Goal: Task Accomplishment & Management: Complete application form

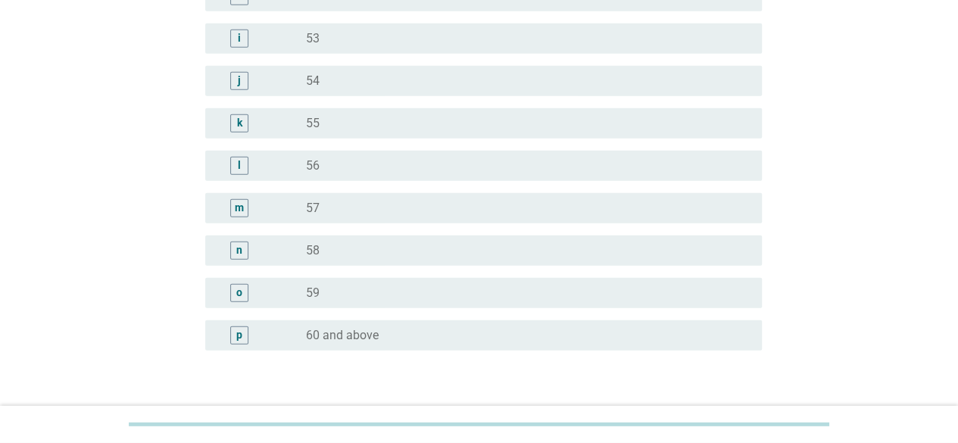
scroll to position [1892, 0]
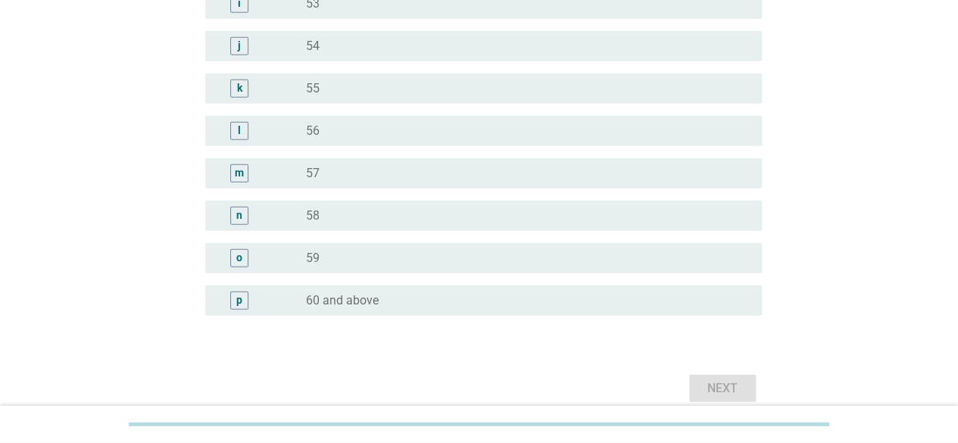
click at [232, 304] on div "p" at bounding box center [239, 300] width 18 height 18
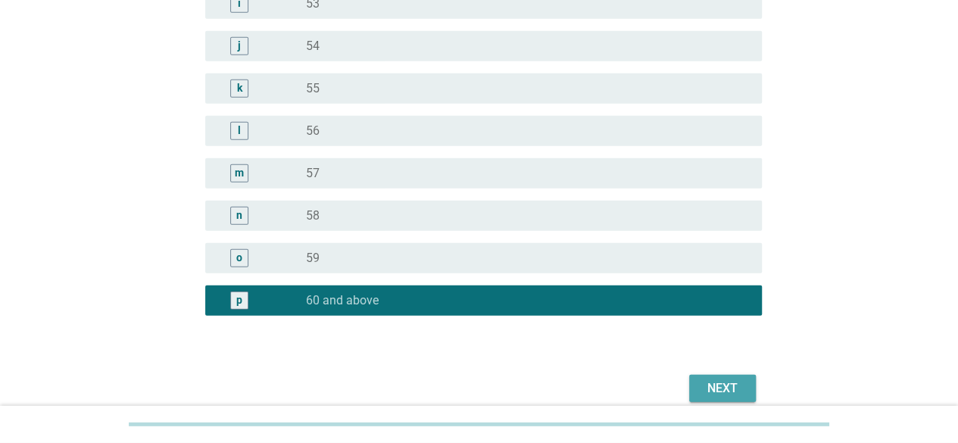
click at [719, 393] on div "Next" at bounding box center [722, 388] width 42 height 18
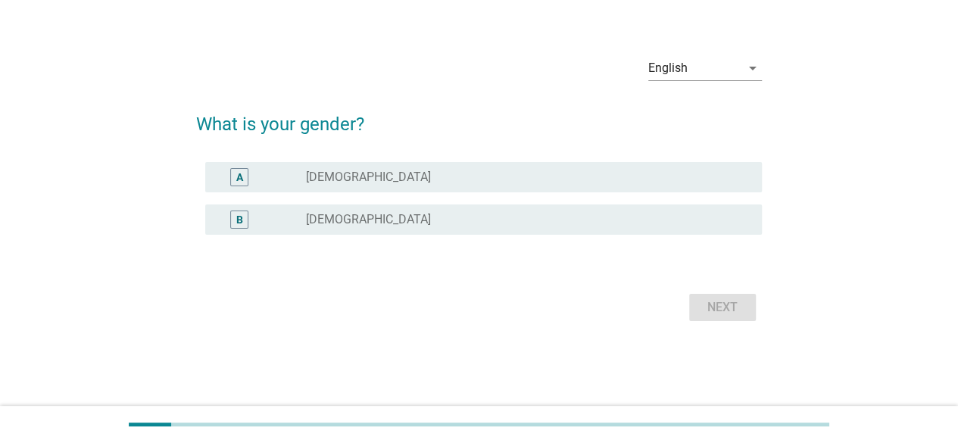
scroll to position [0, 0]
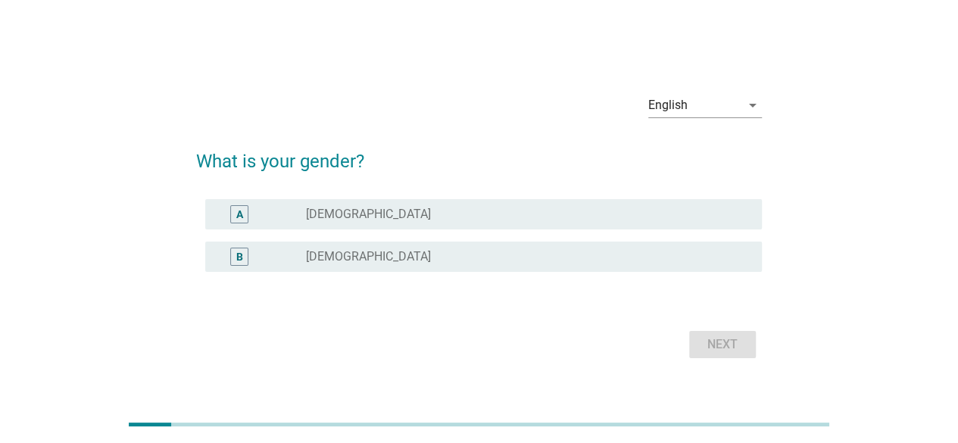
click at [237, 262] on div "B" at bounding box center [239, 256] width 7 height 16
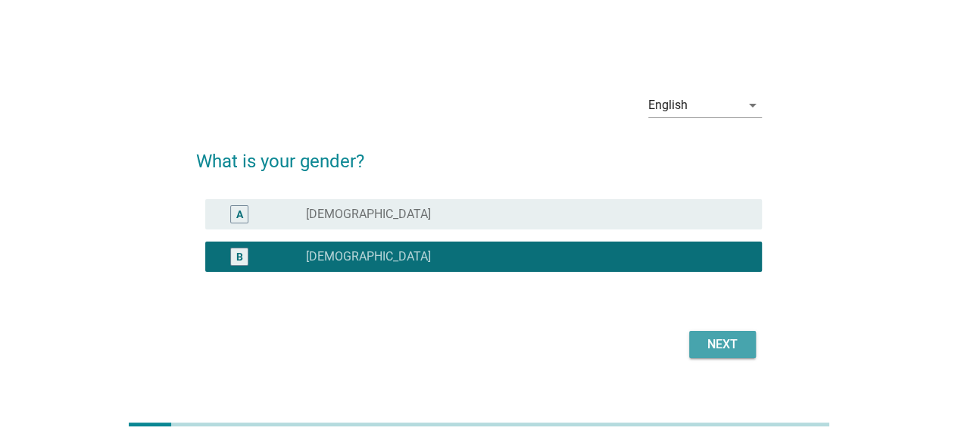
click at [704, 347] on div "Next" at bounding box center [722, 344] width 42 height 18
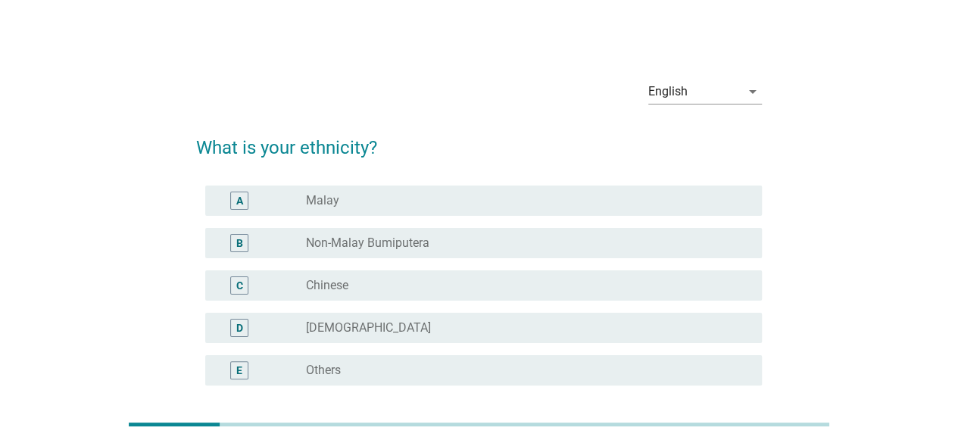
click at [236, 290] on div "C" at bounding box center [239, 285] width 7 height 16
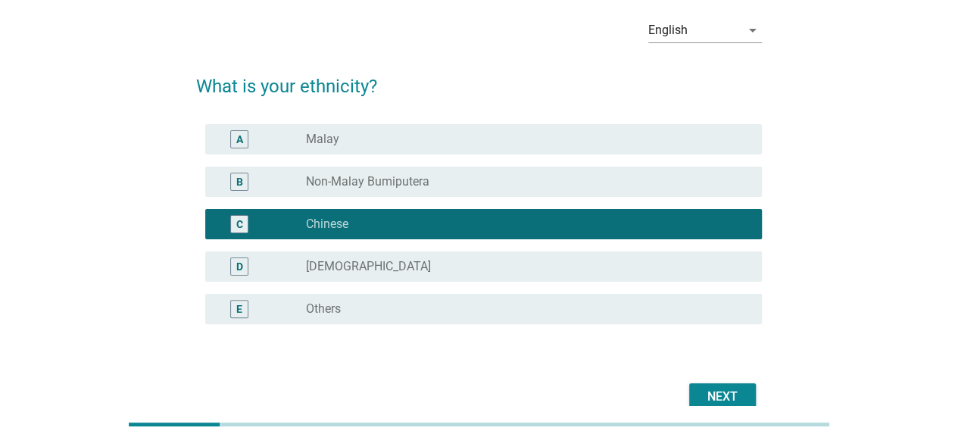
scroll to position [136, 0]
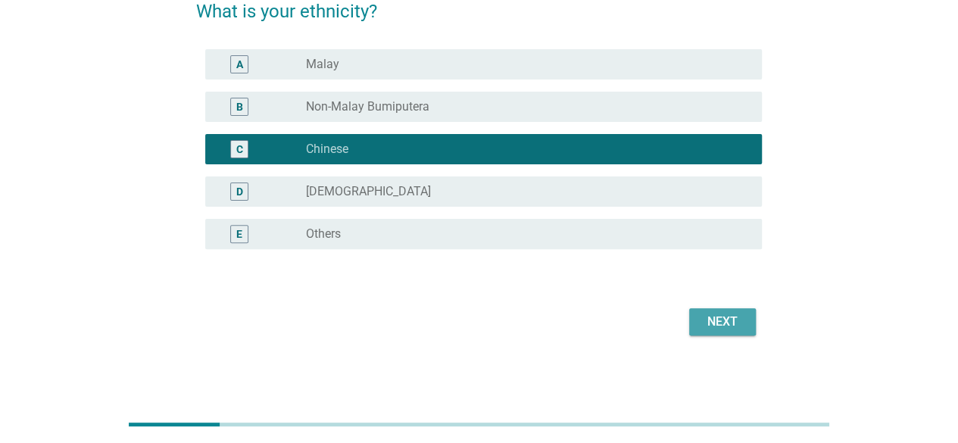
click at [695, 325] on button "Next" at bounding box center [722, 321] width 67 height 27
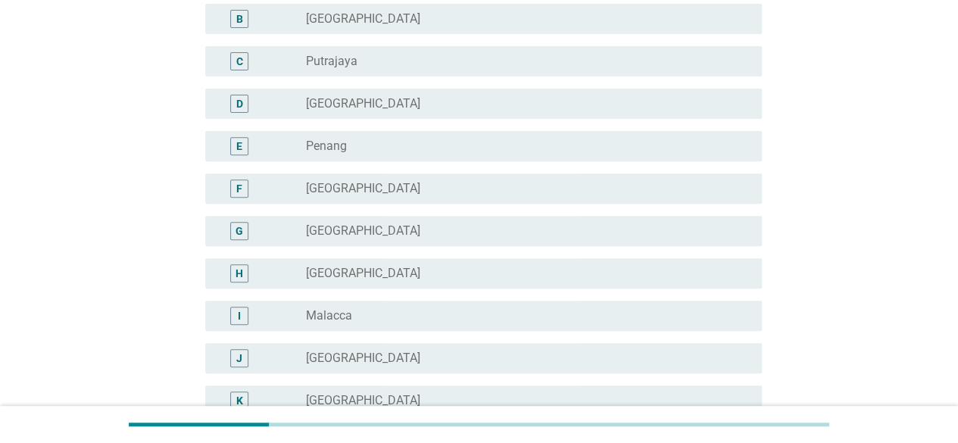
scroll to position [73, 0]
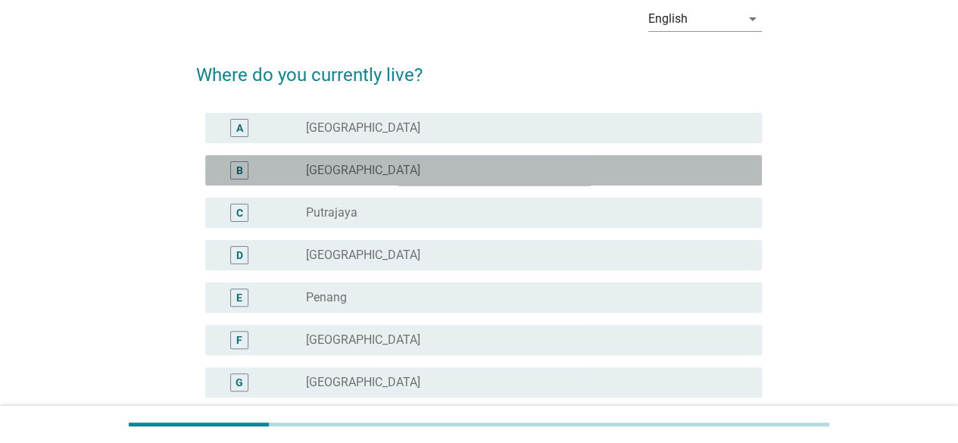
click at [241, 162] on div "B" at bounding box center [239, 170] width 7 height 16
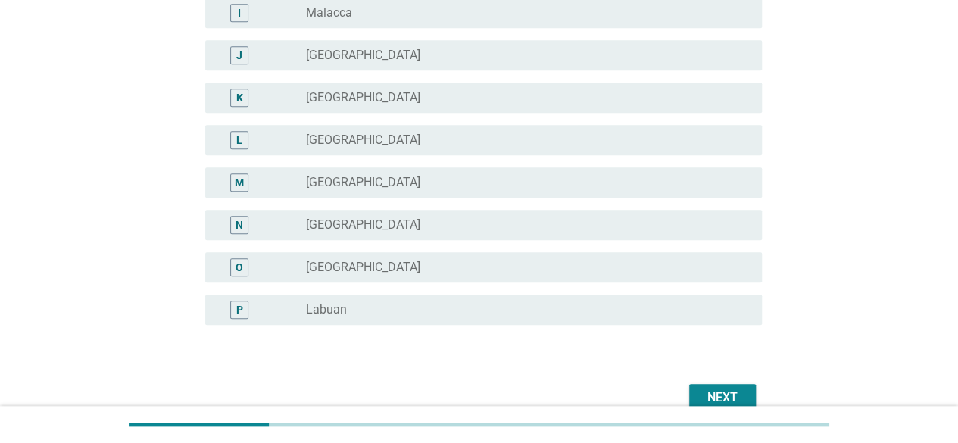
scroll to position [603, 0]
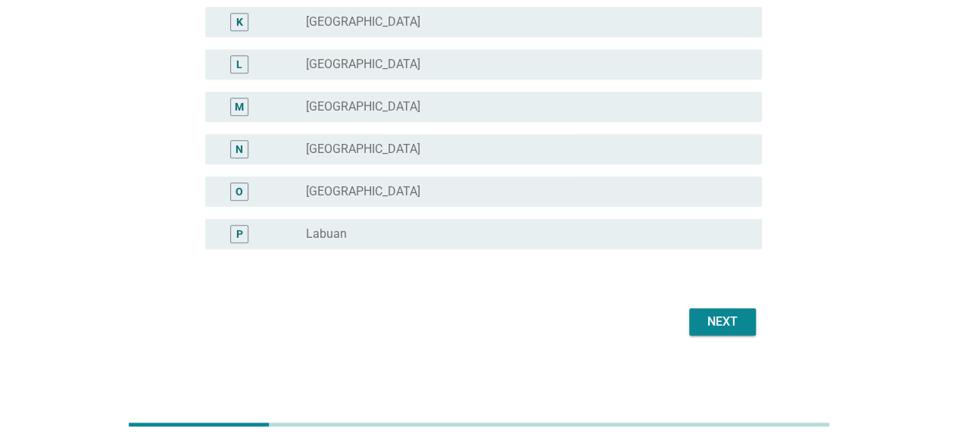
click at [711, 319] on div "Next" at bounding box center [722, 322] width 42 height 18
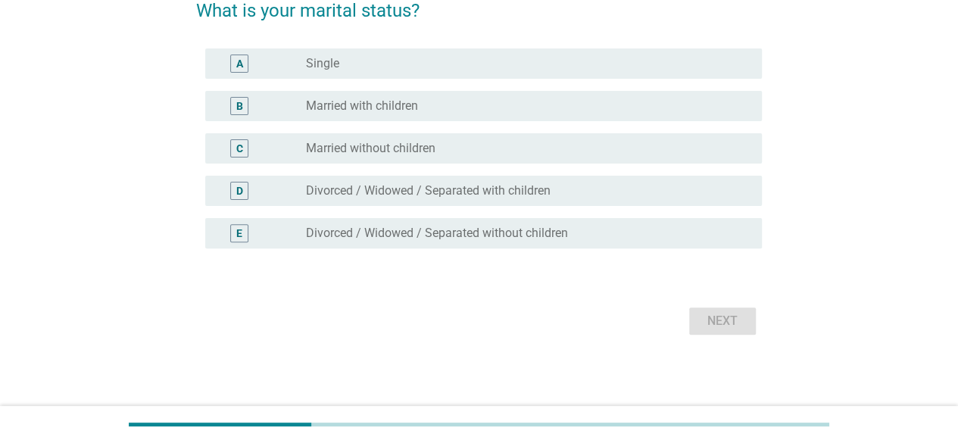
scroll to position [0, 0]
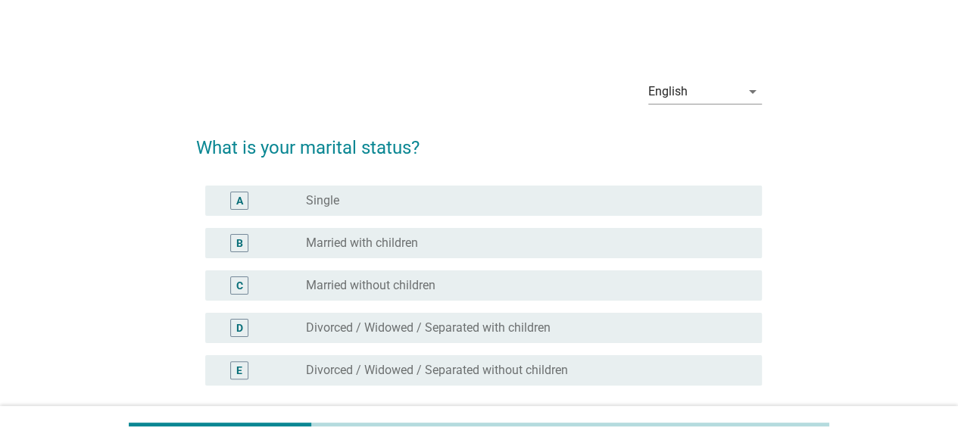
click at [236, 246] on div "B" at bounding box center [239, 243] width 7 height 16
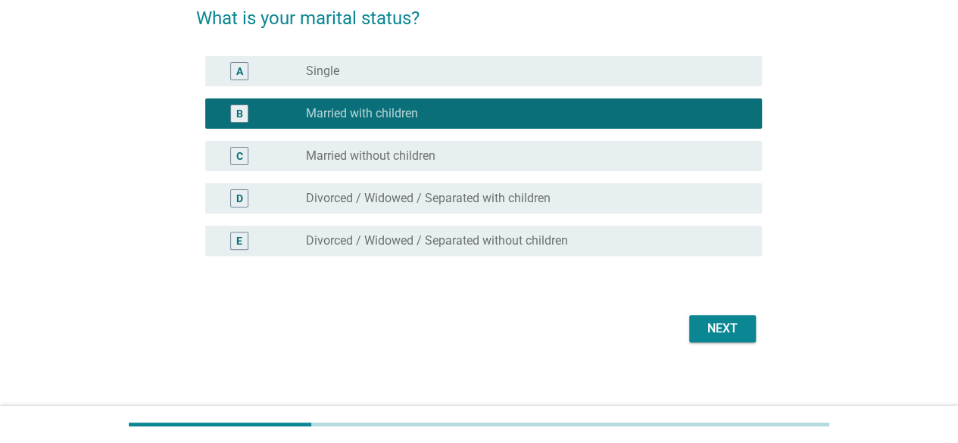
scroll to position [136, 0]
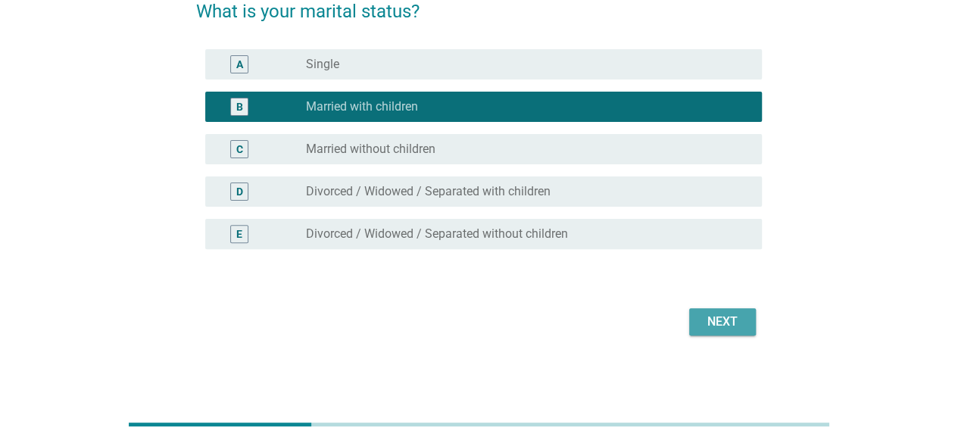
click at [724, 326] on div "Next" at bounding box center [722, 322] width 42 height 18
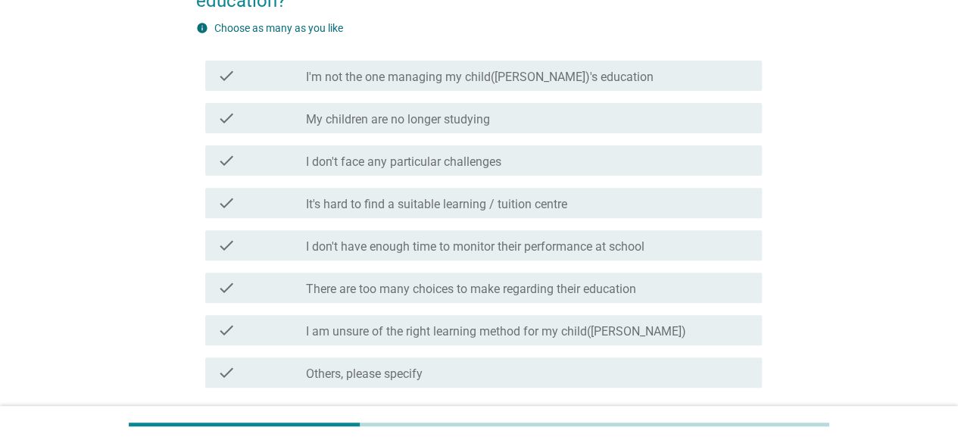
scroll to position [151, 0]
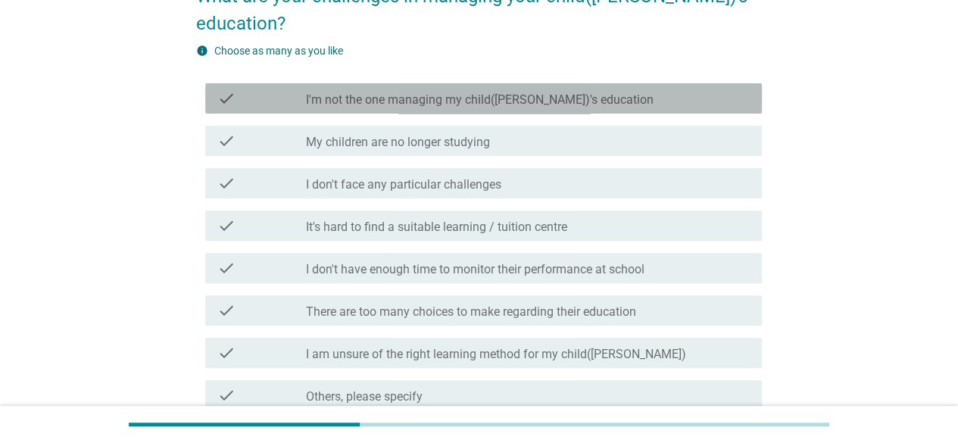
click at [228, 83] on div "check check_box_outline_blank I'm not the one managing my child([PERSON_NAME])'…" at bounding box center [483, 98] width 556 height 30
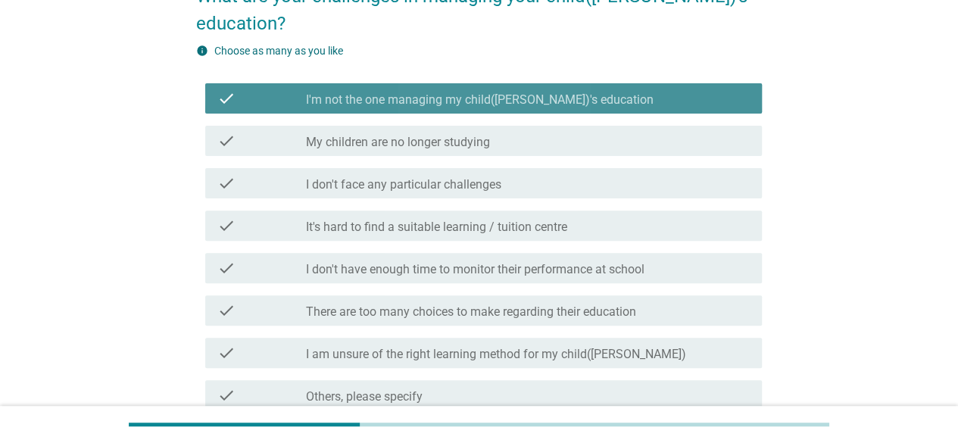
click at [228, 83] on div "check check_box_outline_blank I'm not the one managing my child([PERSON_NAME])'…" at bounding box center [483, 98] width 556 height 30
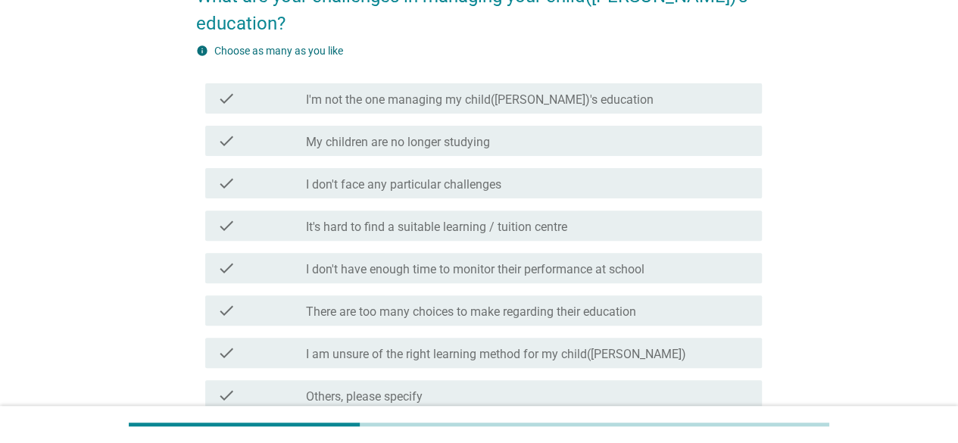
click at [220, 132] on icon "check" at bounding box center [226, 141] width 18 height 18
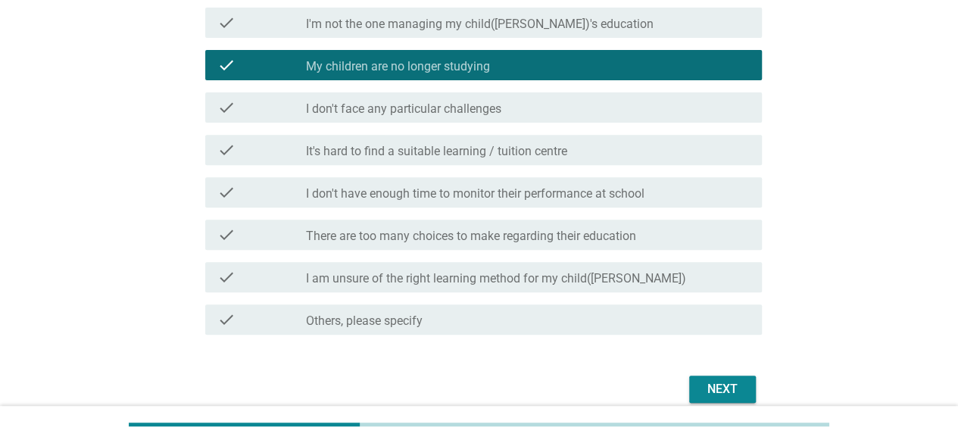
scroll to position [268, 0]
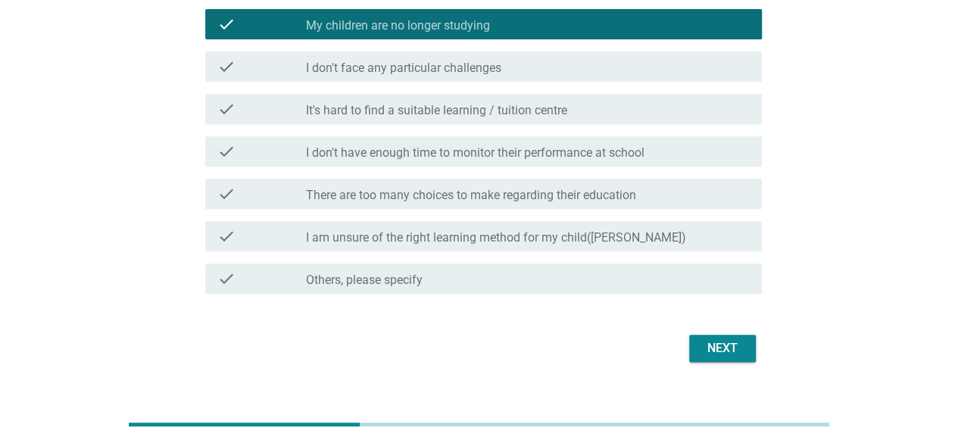
click at [727, 339] on div "Next" at bounding box center [722, 348] width 42 height 18
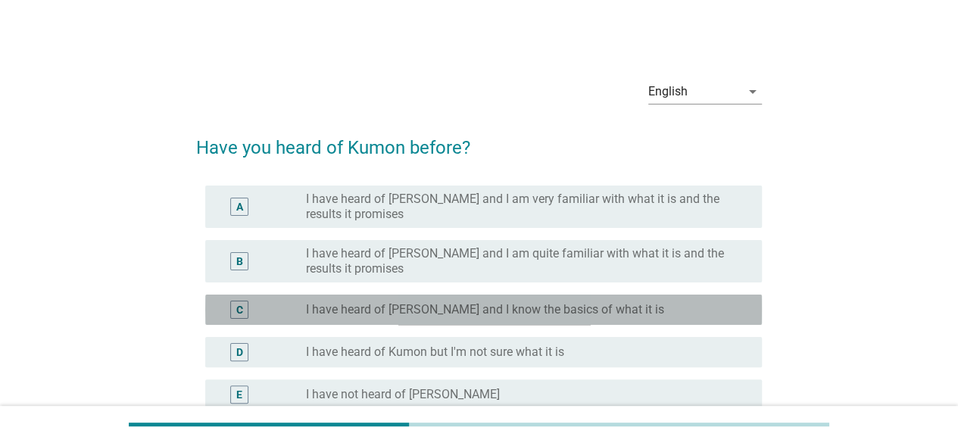
click at [242, 314] on div "C" at bounding box center [239, 309] width 7 height 16
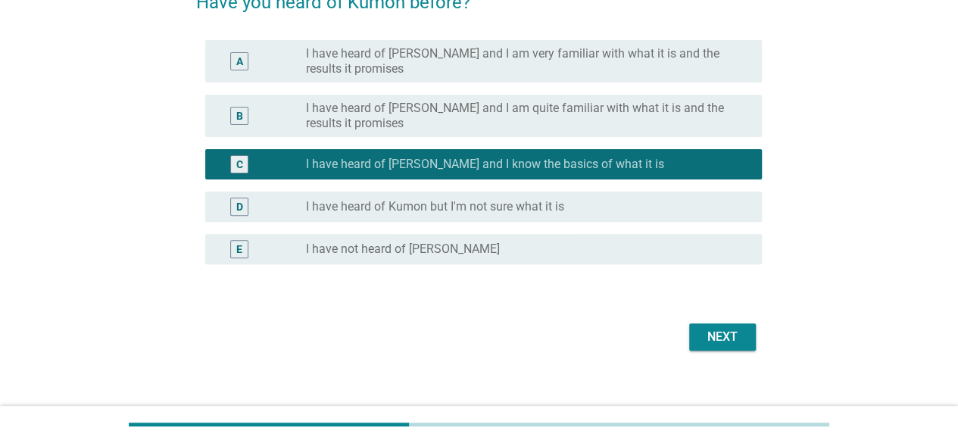
scroll to position [160, 0]
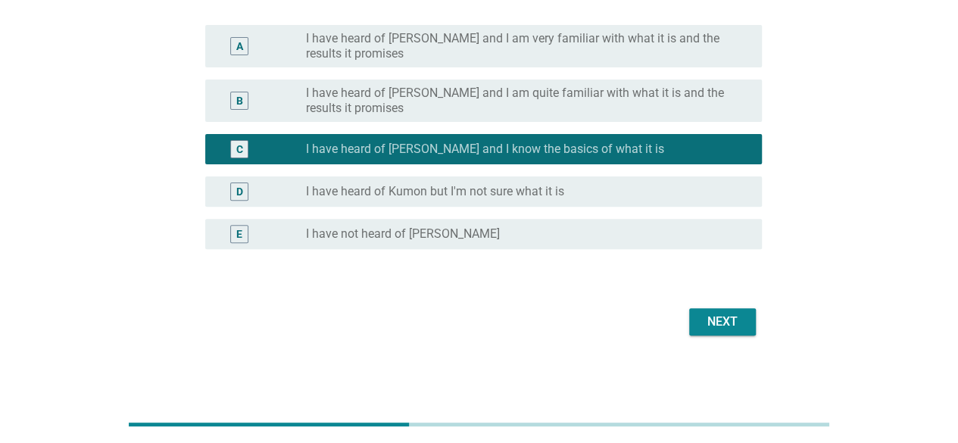
click at [713, 328] on div "Next" at bounding box center [722, 322] width 42 height 18
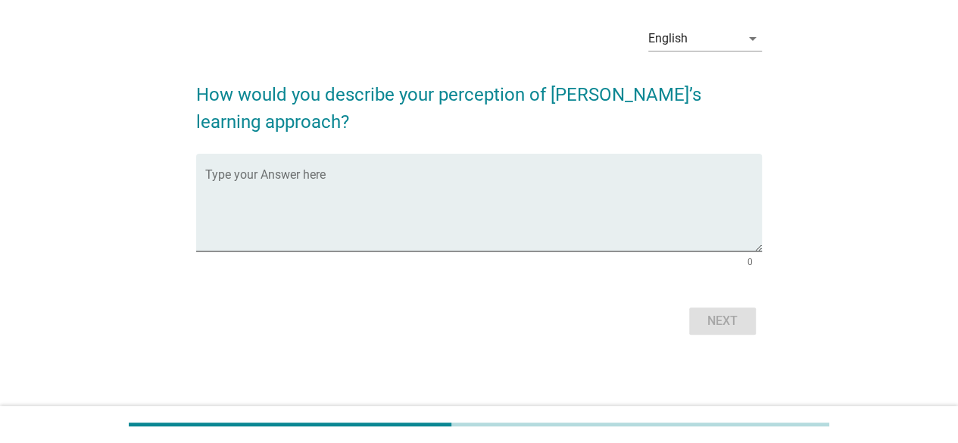
scroll to position [0, 0]
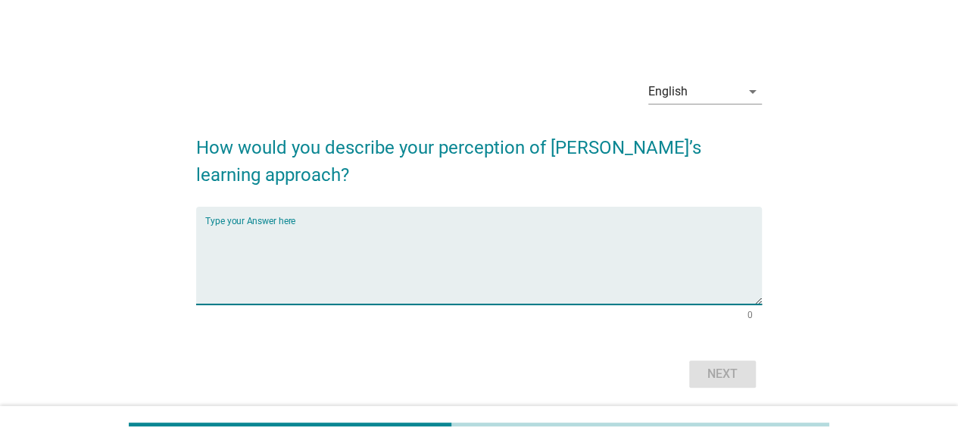
click at [227, 256] on textarea "Type your Answer here" at bounding box center [483, 264] width 556 height 79
type textarea "n"
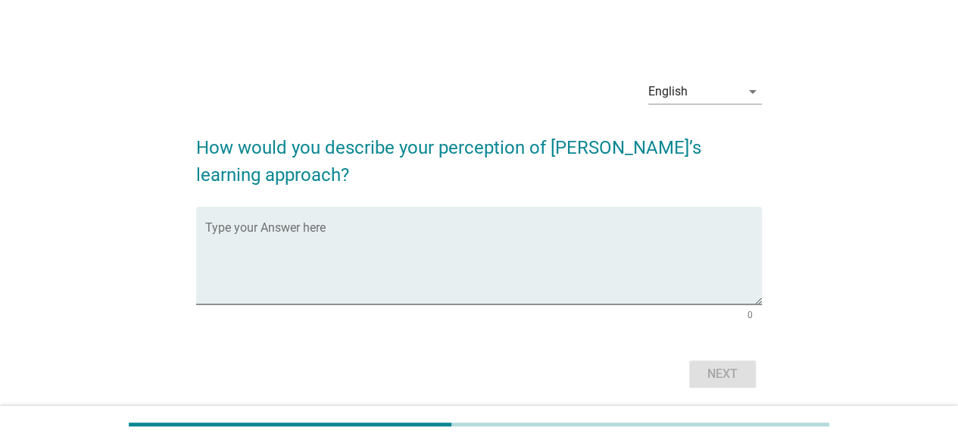
click at [48, 287] on div "English arrow_drop_down How would you describe your perception of [PERSON_NAME]…" at bounding box center [478, 229] width 885 height 349
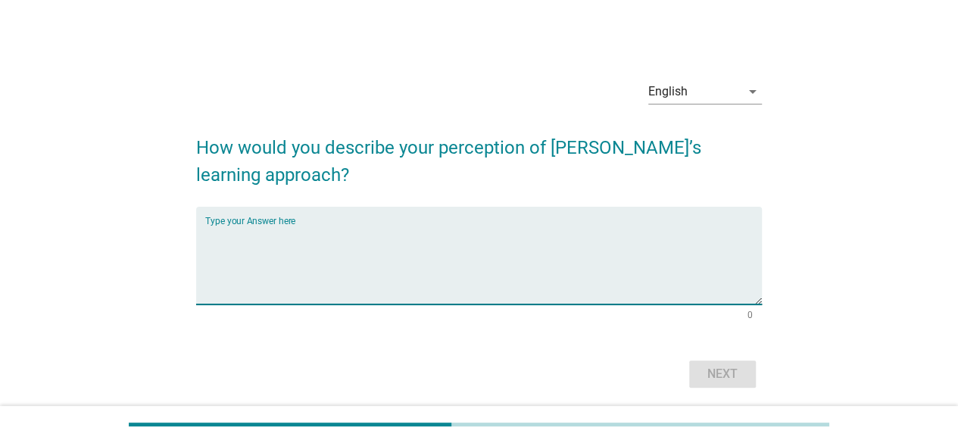
click at [211, 258] on textarea "Type your Answer here" at bounding box center [483, 264] width 556 height 79
click at [220, 266] on textarea "unlsure their" at bounding box center [483, 264] width 556 height 79
click at [283, 240] on textarea "unsure their" at bounding box center [483, 264] width 556 height 79
type textarea "unsure their teaching approach"
click at [703, 379] on div "Next" at bounding box center [722, 374] width 42 height 18
